Goal: Check status: Check status

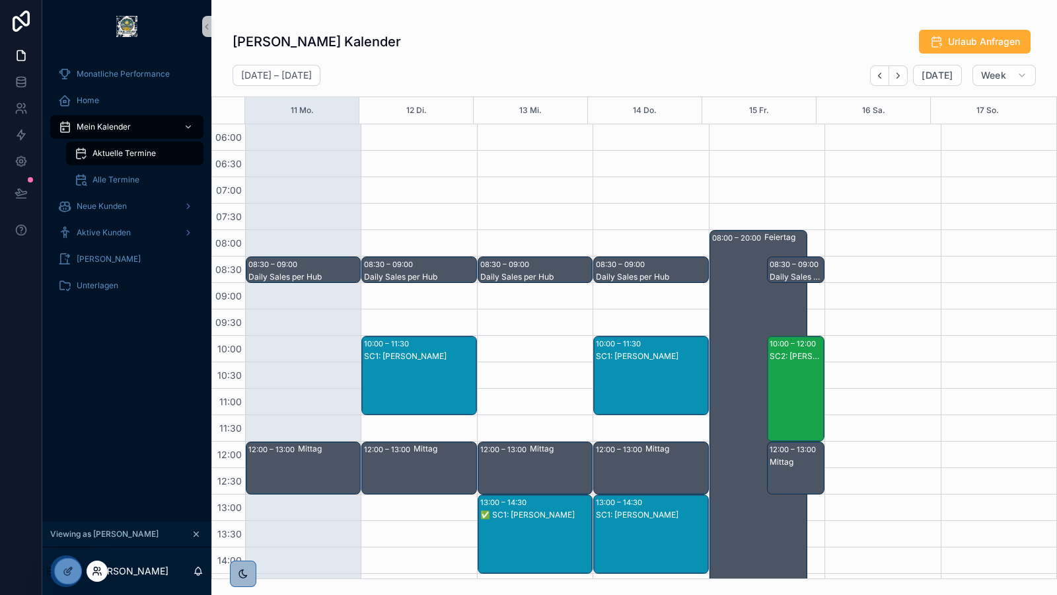
scroll to position [270, 0]
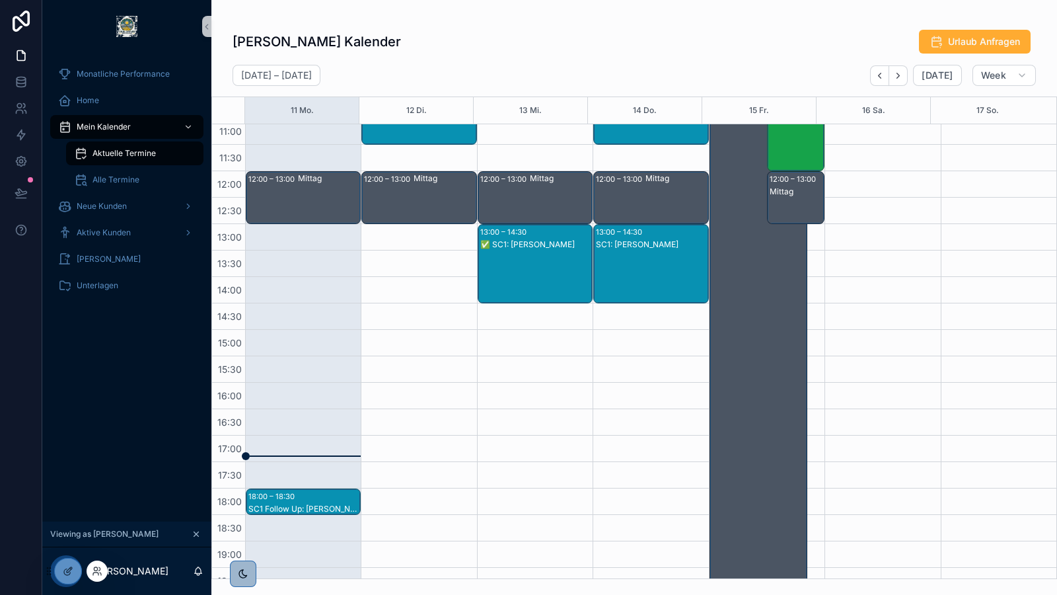
click at [102, 570] on div at bounding box center [97, 570] width 21 height 21
click at [95, 567] on icon at bounding box center [95, 568] width 3 height 3
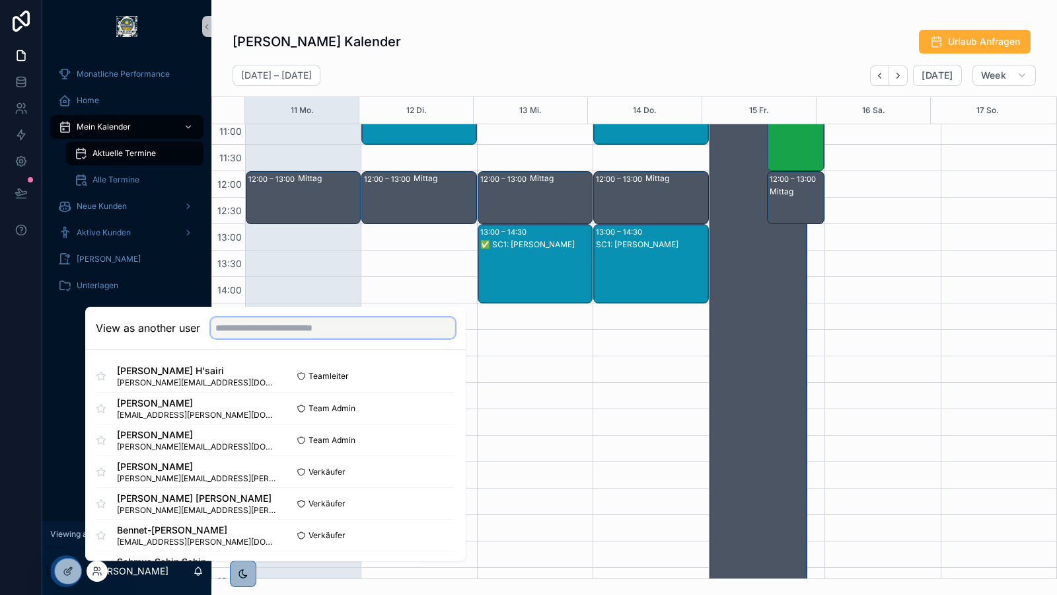
click at [249, 328] on input "text" at bounding box center [333, 327] width 244 height 21
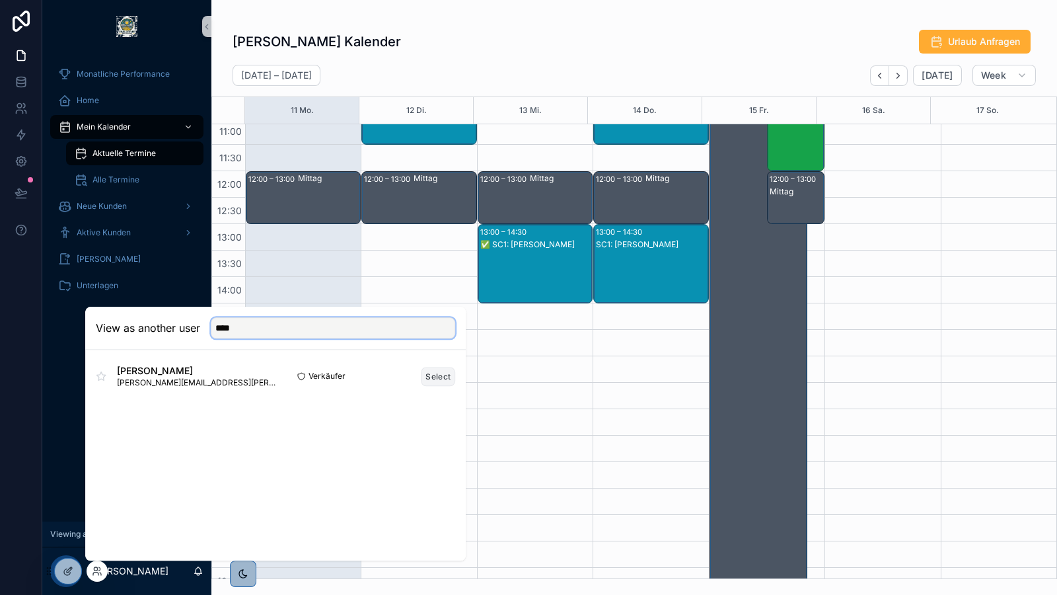
type input "****"
click at [433, 375] on button "Select" at bounding box center [438, 376] width 34 height 19
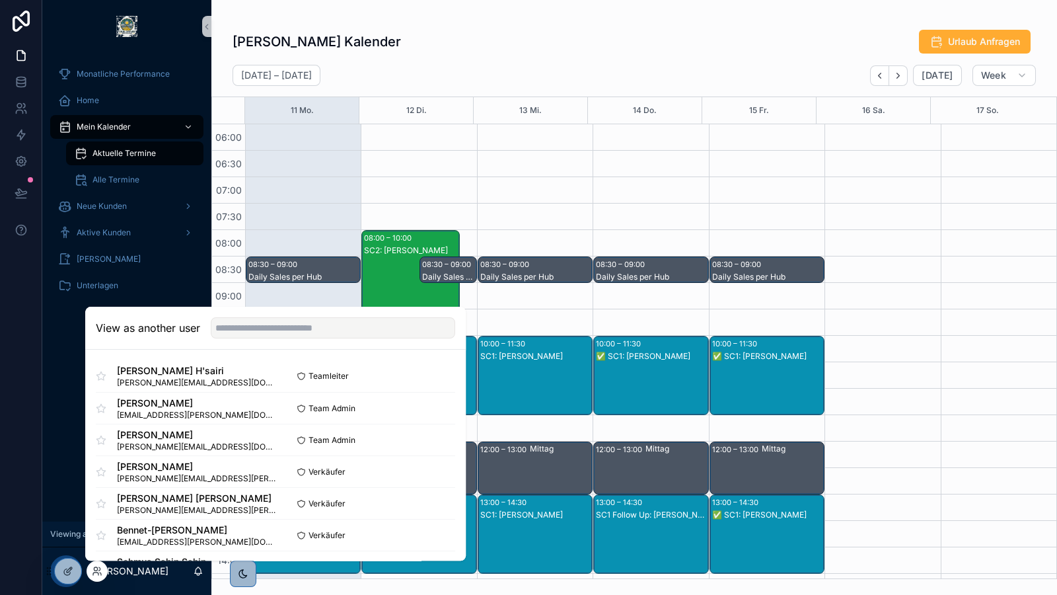
scroll to position [316, 0]
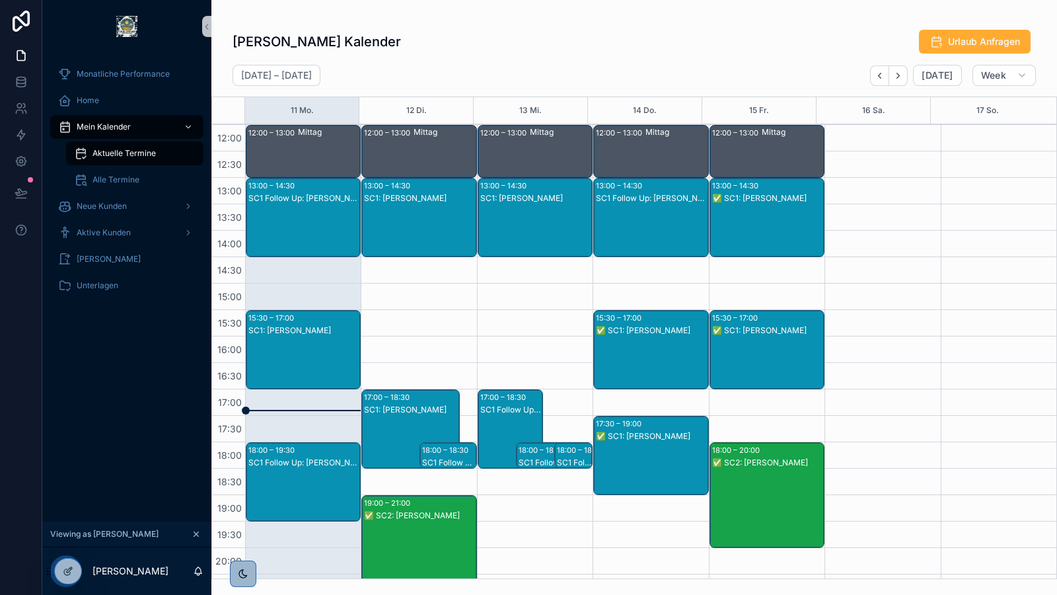
click at [577, 53] on div "[PERSON_NAME] Kalender Urlaub Anfragen" at bounding box center [634, 41] width 803 height 25
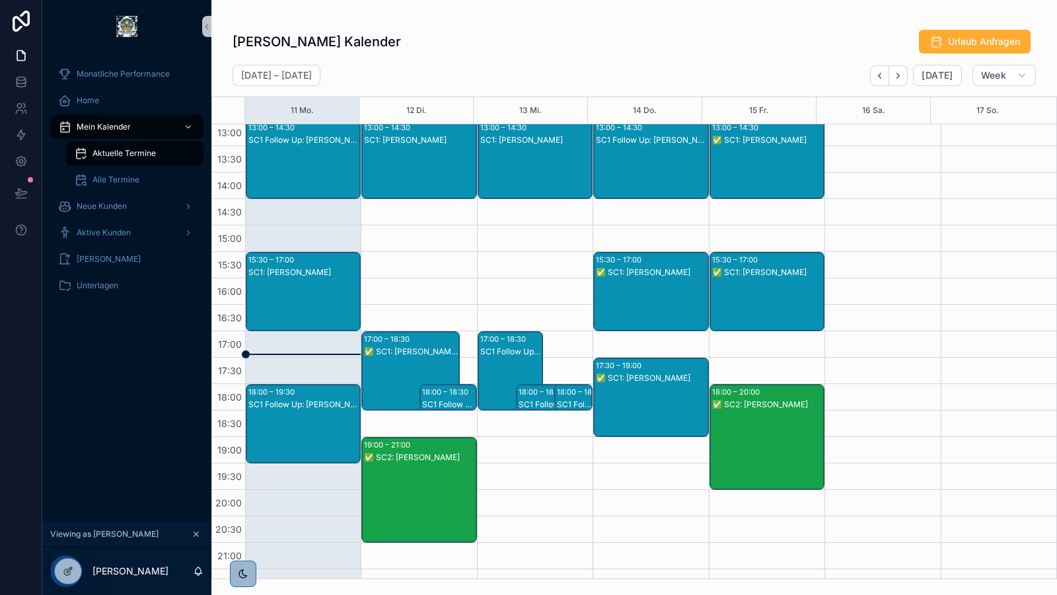
scroll to position [252, 0]
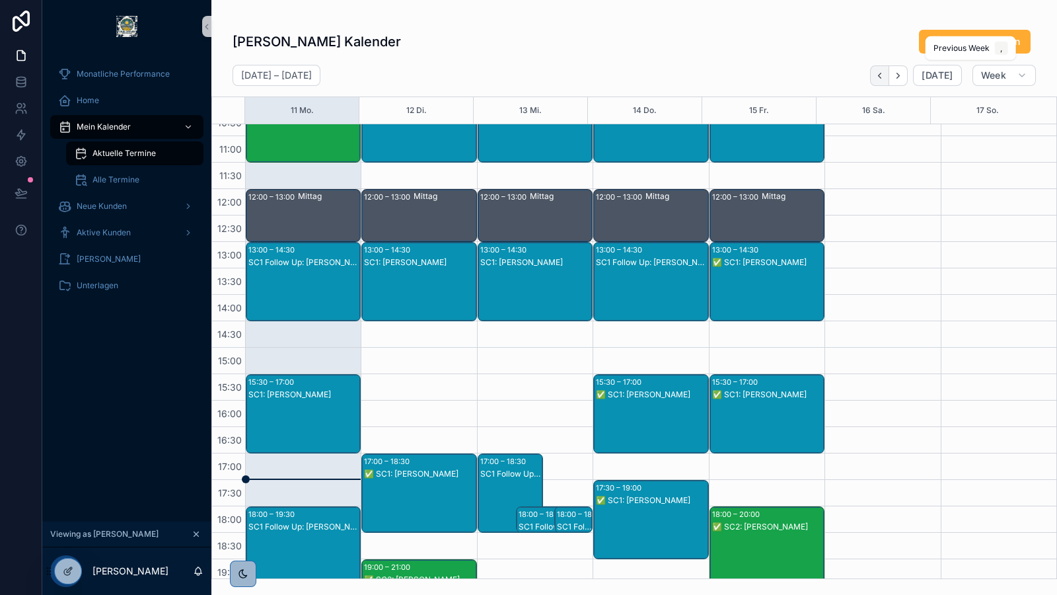
click at [885, 78] on icon "Back" at bounding box center [880, 76] width 10 height 10
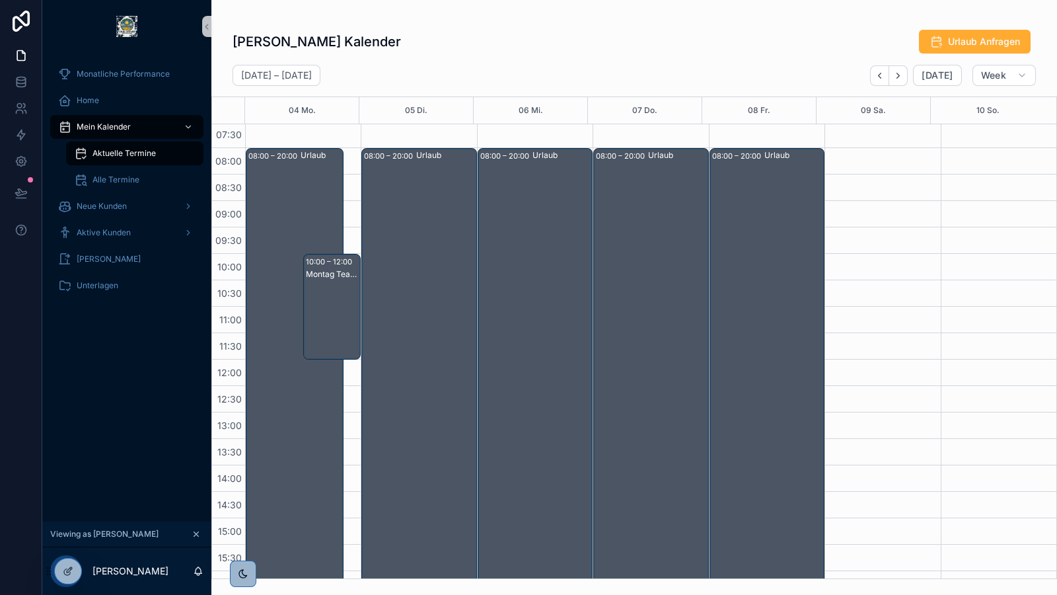
scroll to position [73, 0]
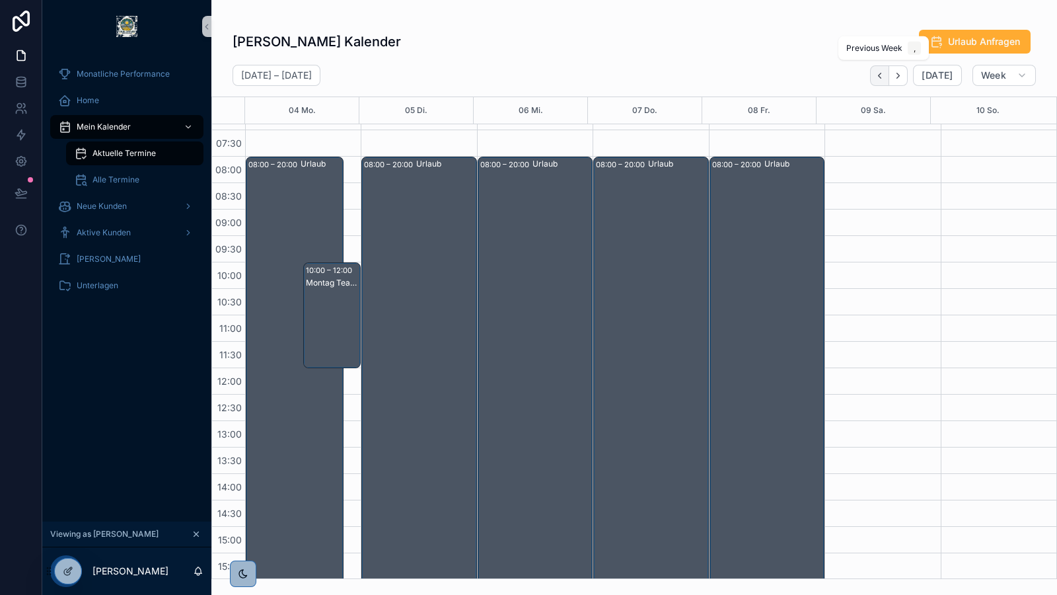
click at [879, 76] on icon "Back" at bounding box center [880, 76] width 10 height 10
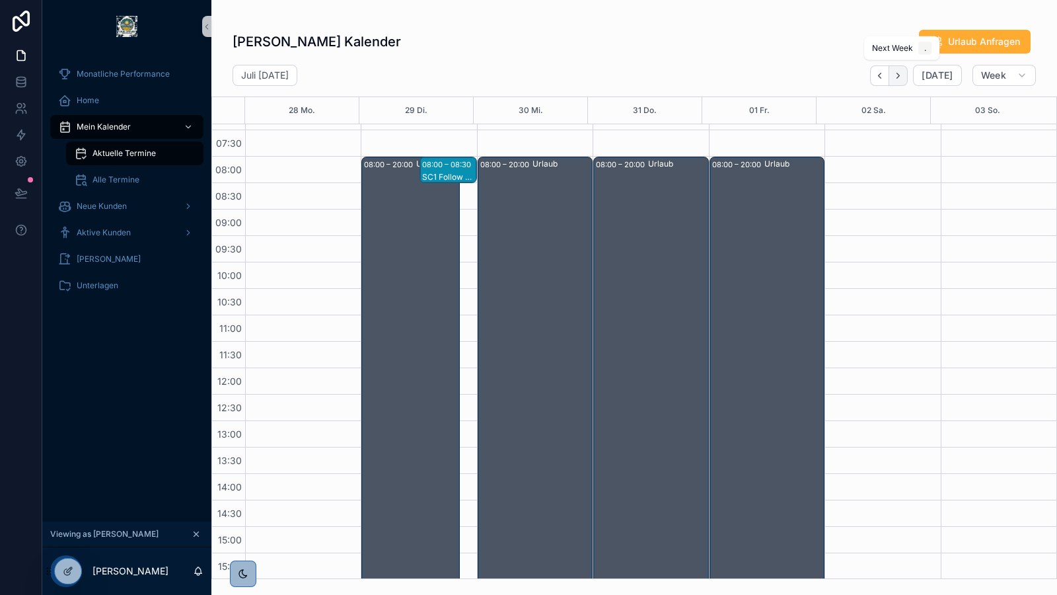
click at [903, 76] on icon "Next" at bounding box center [898, 76] width 10 height 10
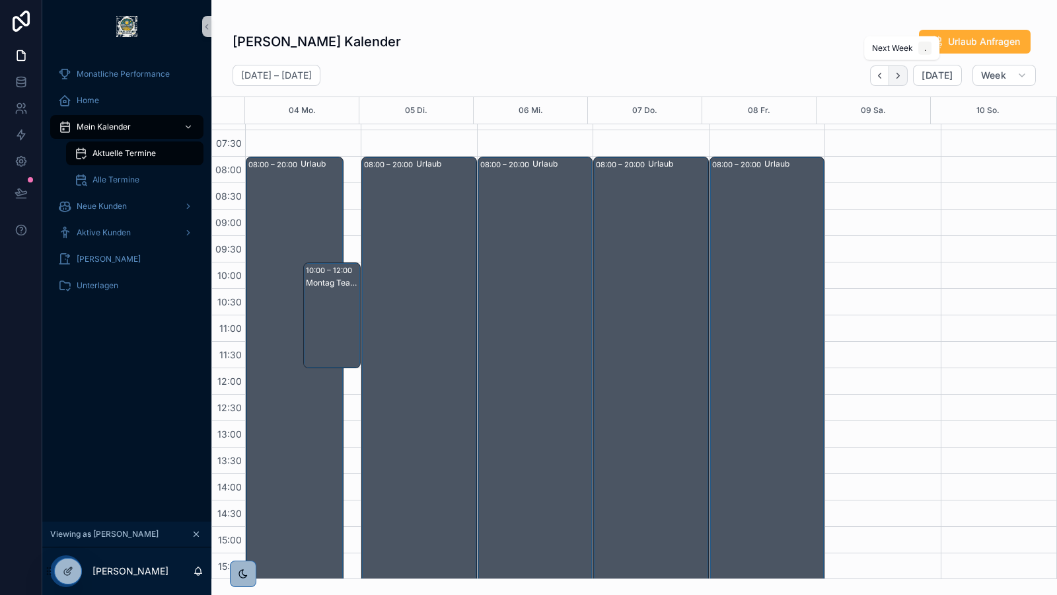
click at [901, 79] on icon "Next" at bounding box center [898, 76] width 10 height 10
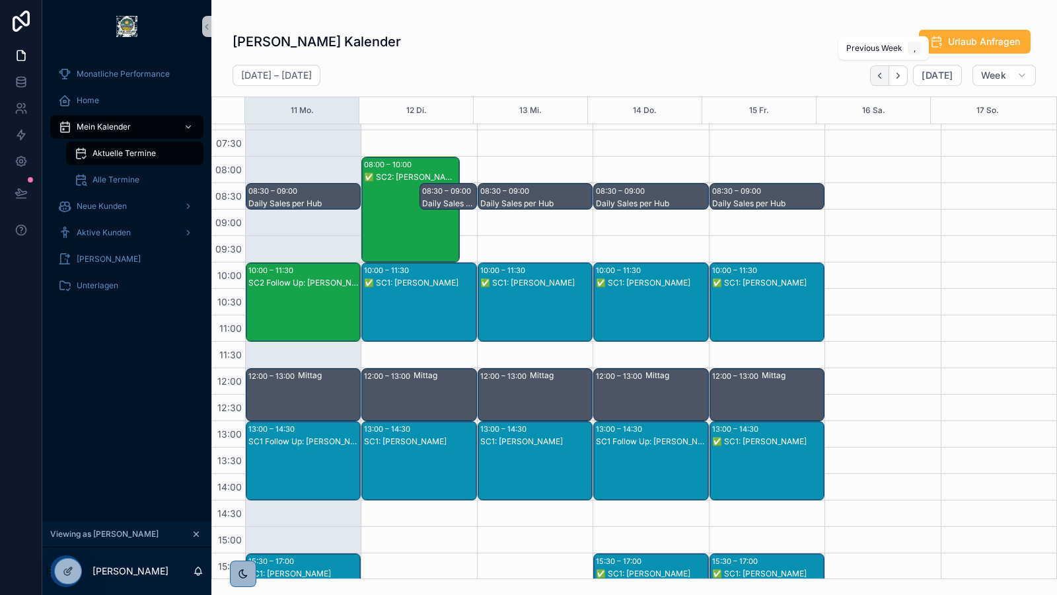
click at [885, 83] on button "Back" at bounding box center [879, 75] width 19 height 20
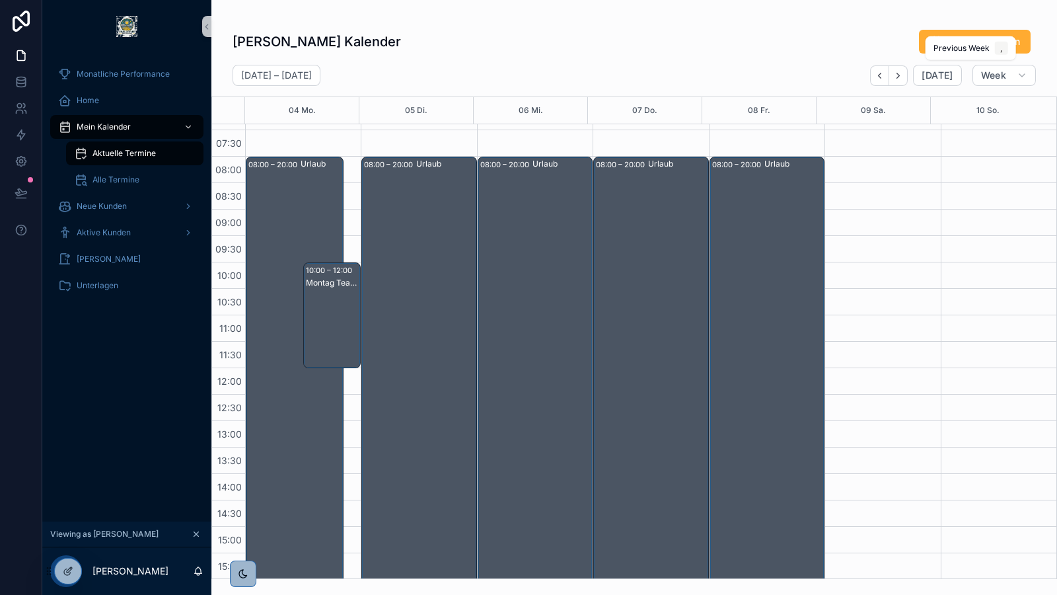
click at [885, 83] on button "Back" at bounding box center [879, 75] width 19 height 20
